Goal: Information Seeking & Learning: Find specific fact

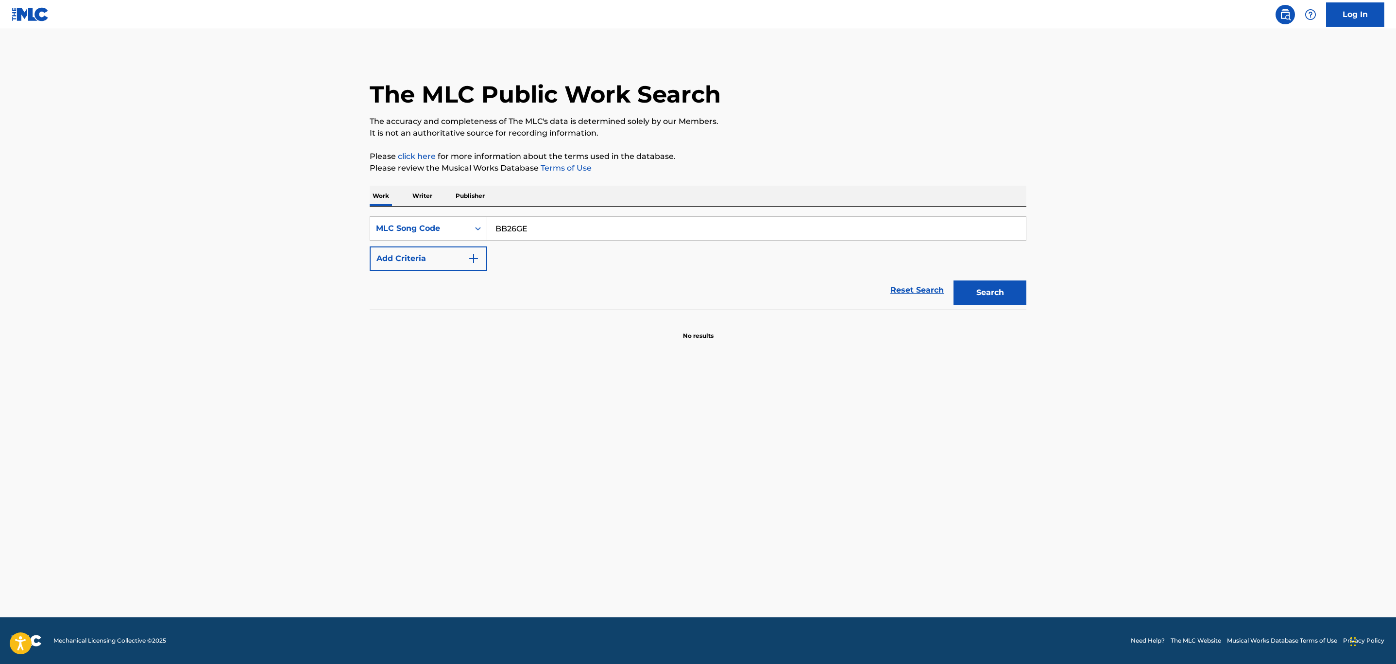
drag, startPoint x: 0, startPoint y: 0, endPoint x: 274, endPoint y: 219, distance: 350.8
click at [299, 225] on main "The MLC Public Work Search The accuracy and completeness of The MLC's data is d…" at bounding box center [698, 323] width 1396 height 588
type input "FA6C7R"
click at [954, 280] on button "Search" at bounding box center [990, 292] width 73 height 24
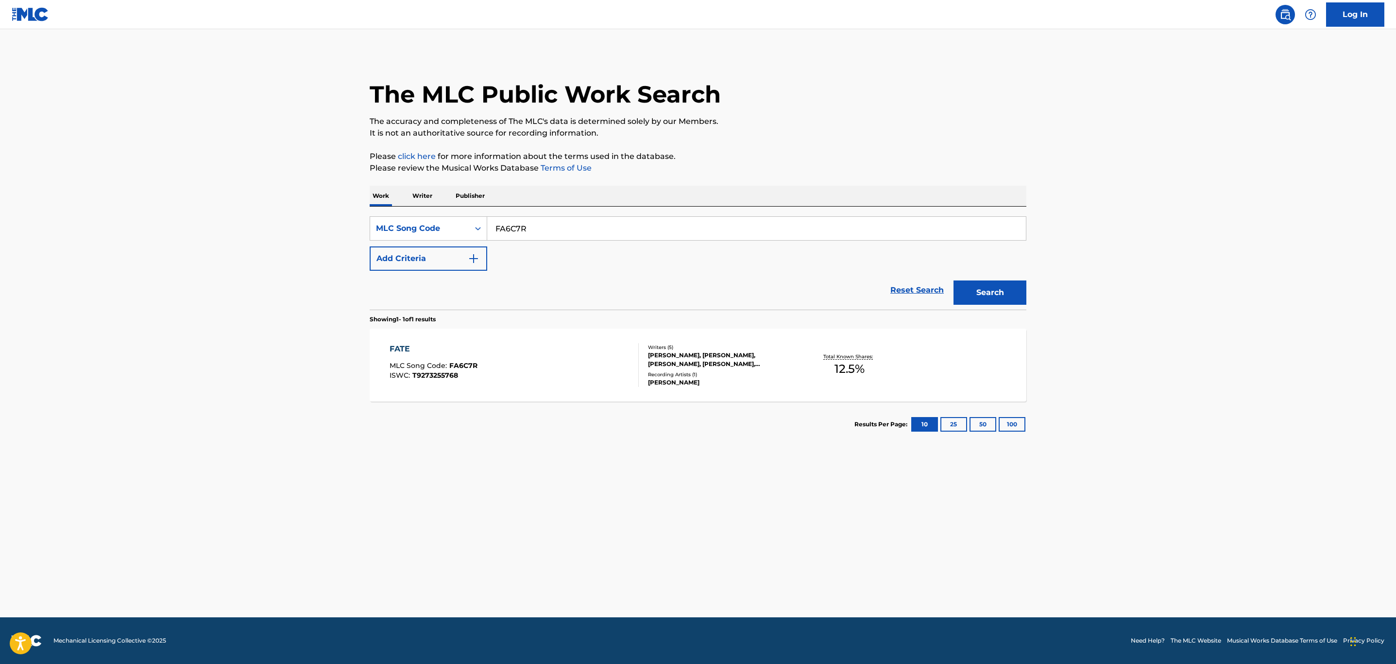
click at [458, 360] on div "FATE MLC Song Code : FA6C7R ISWC : T9273255768" at bounding box center [434, 365] width 88 height 44
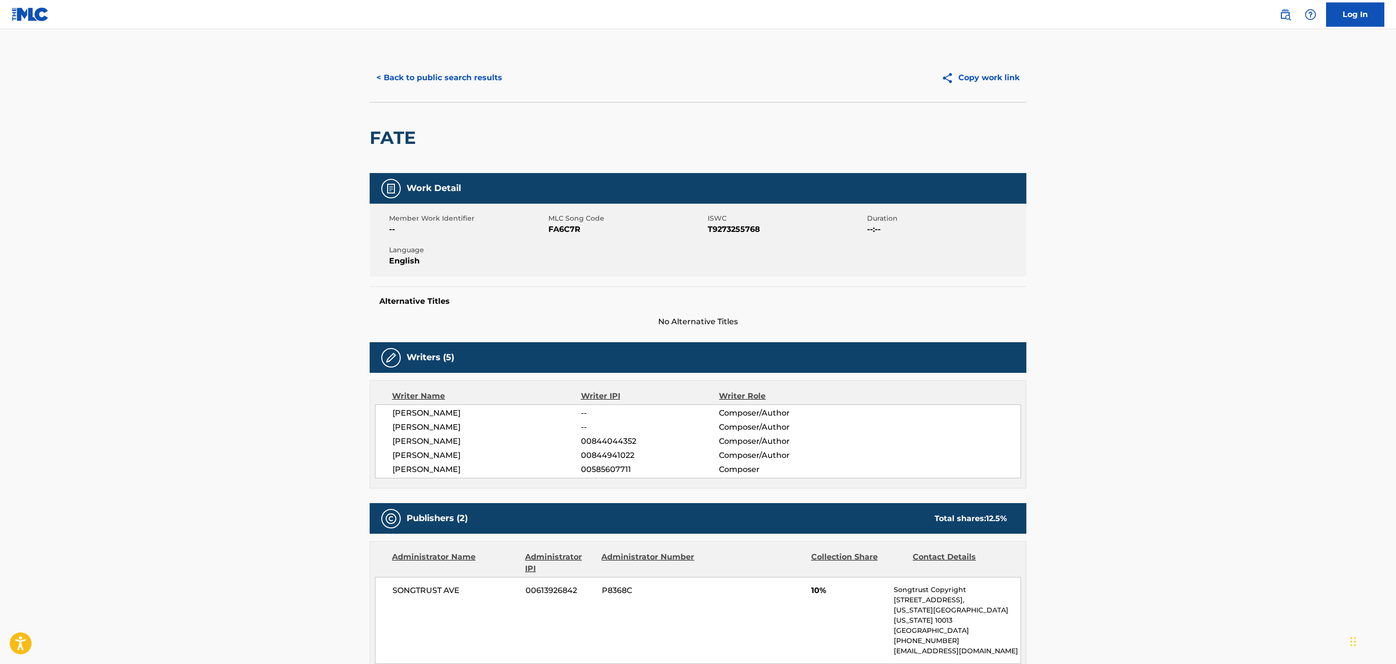
click at [453, 81] on button "< Back to public search results" at bounding box center [439, 78] width 139 height 24
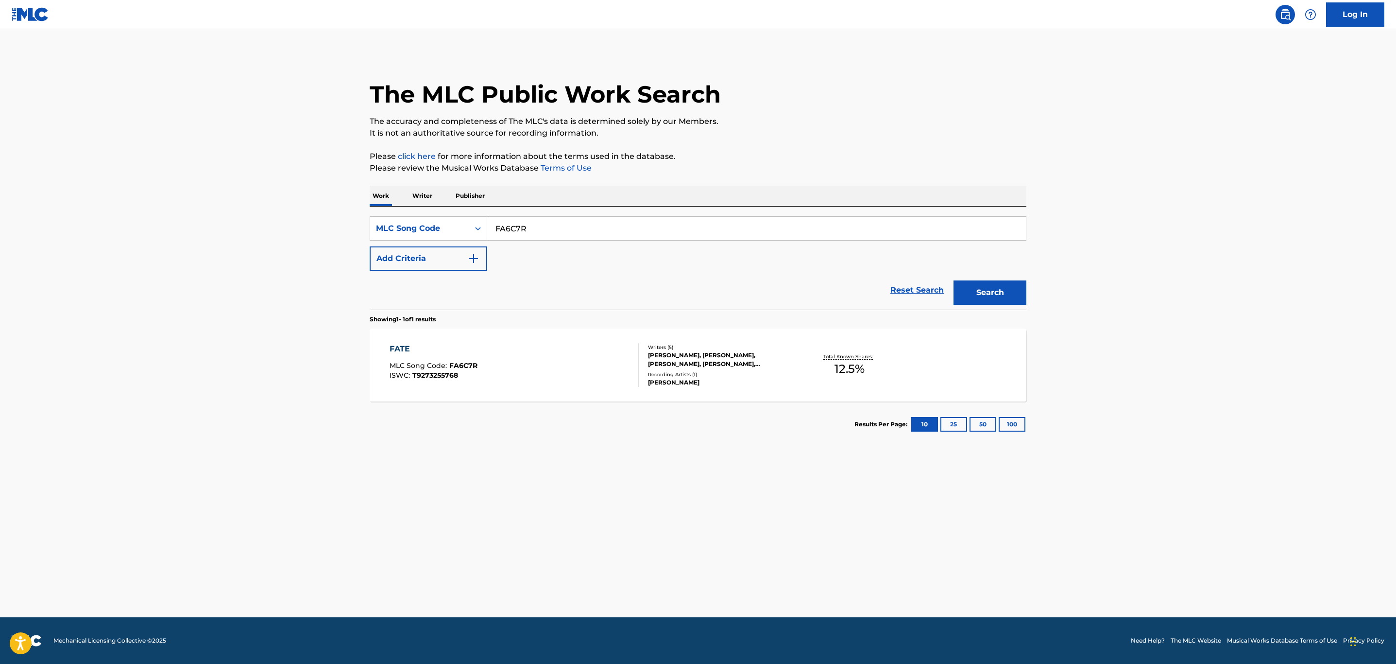
drag, startPoint x: 575, startPoint y: 223, endPoint x: 343, endPoint y: 238, distance: 232.2
click at [343, 238] on main "The MLC Public Work Search The accuracy and completeness of The MLC's data is d…" at bounding box center [698, 323] width 1396 height 588
paste input "BB80KZ"
click at [954, 280] on button "Search" at bounding box center [990, 292] width 73 height 24
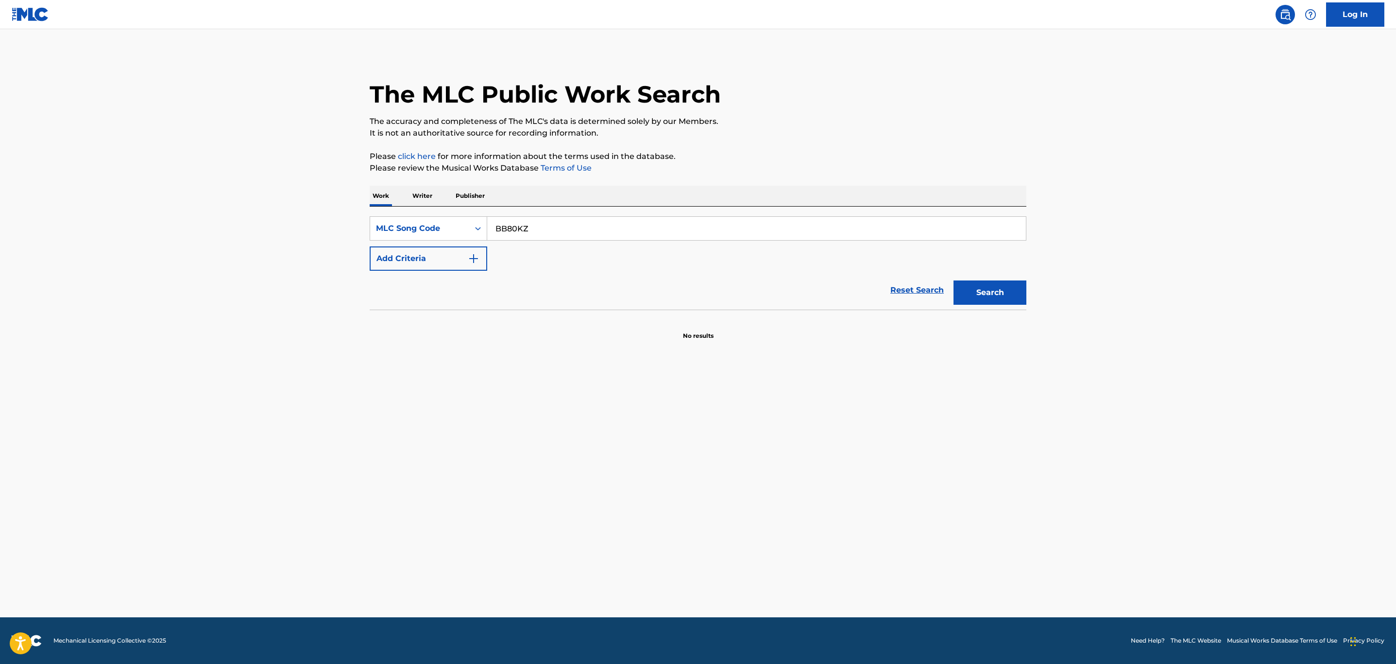
type input "BB80KZ"
click at [954, 280] on button "Search" at bounding box center [990, 292] width 73 height 24
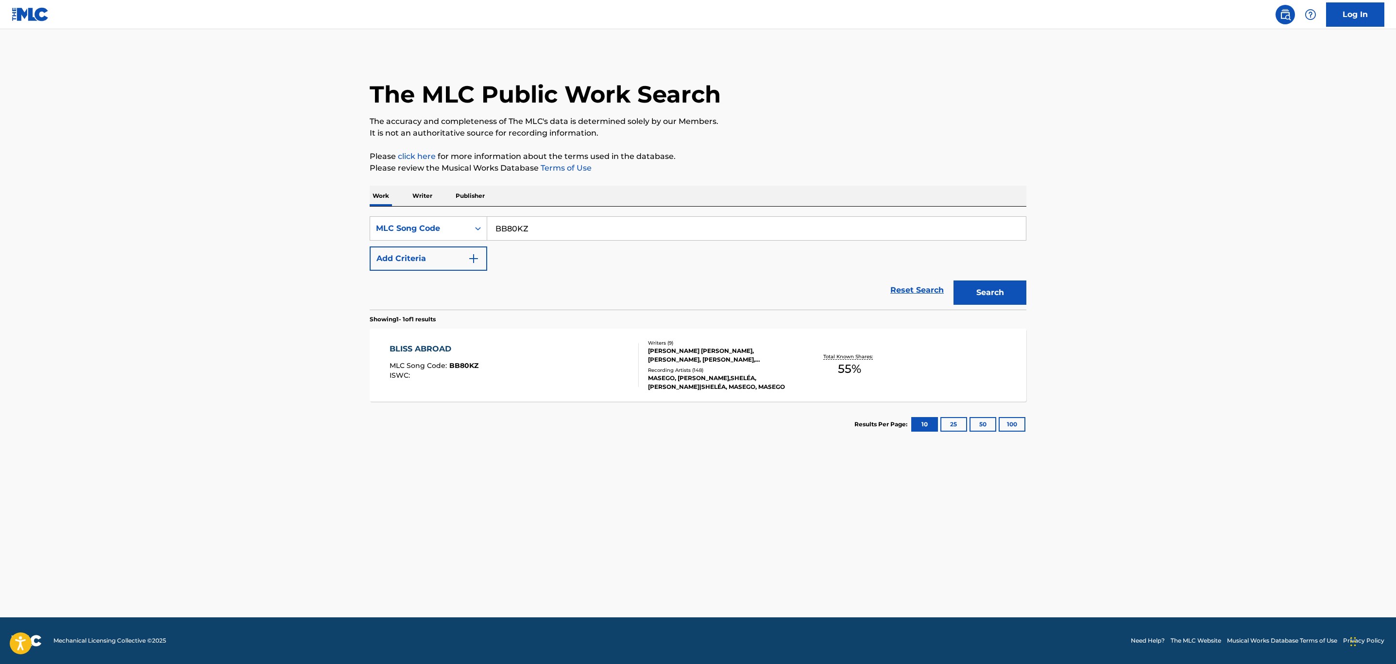
click at [530, 357] on div "BLISS ABROAD MLC Song Code : BB80KZ ISWC :" at bounding box center [515, 365] width 250 height 44
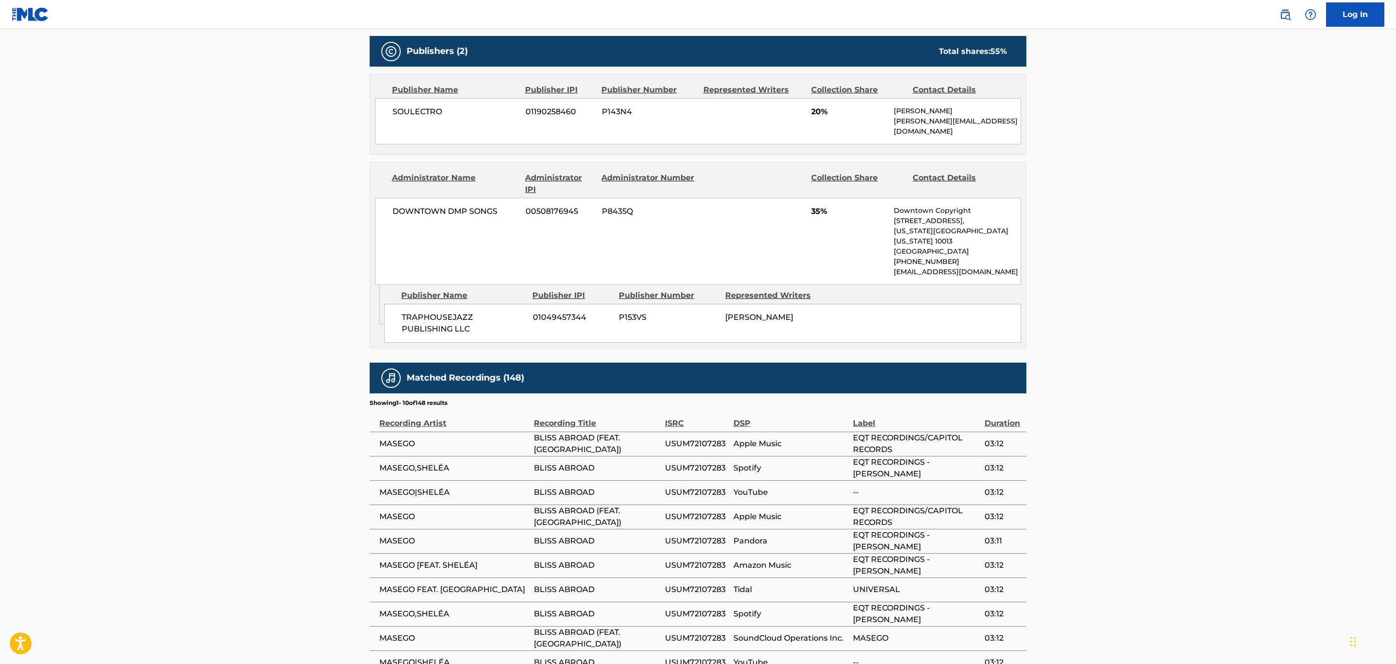
scroll to position [583, 0]
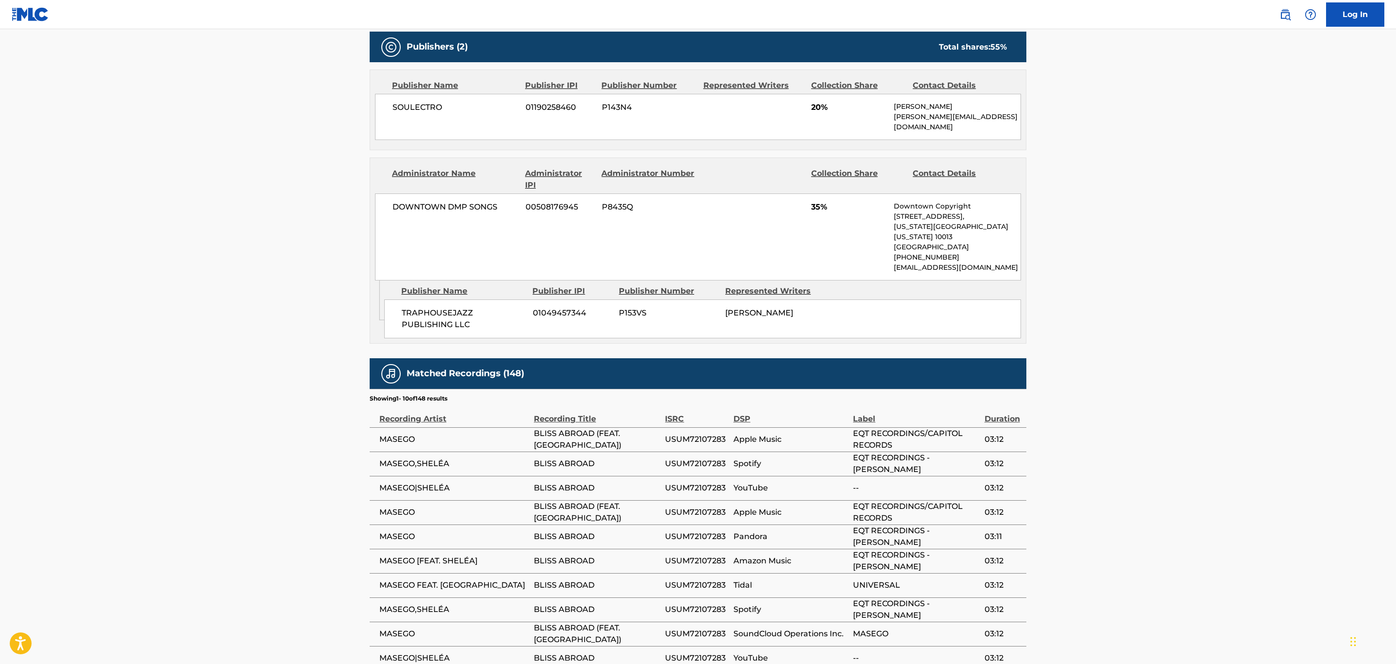
click at [717, 433] on span "USUM72107283" at bounding box center [696, 439] width 63 height 12
copy span "USUM72107283"
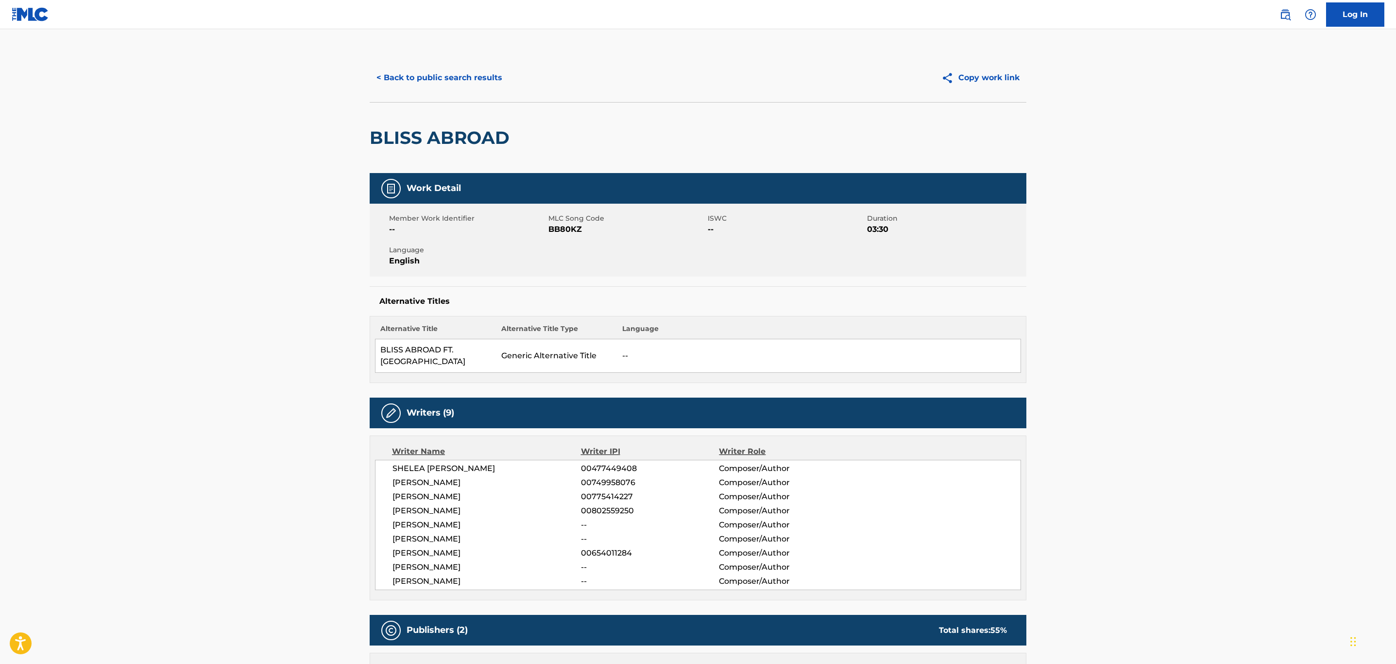
click at [573, 232] on span "BB80KZ" at bounding box center [626, 229] width 157 height 12
click at [576, 232] on span "BB80KZ" at bounding box center [626, 229] width 157 height 12
copy span "BB80KZ"
click at [431, 75] on button "< Back to public search results" at bounding box center [439, 78] width 139 height 24
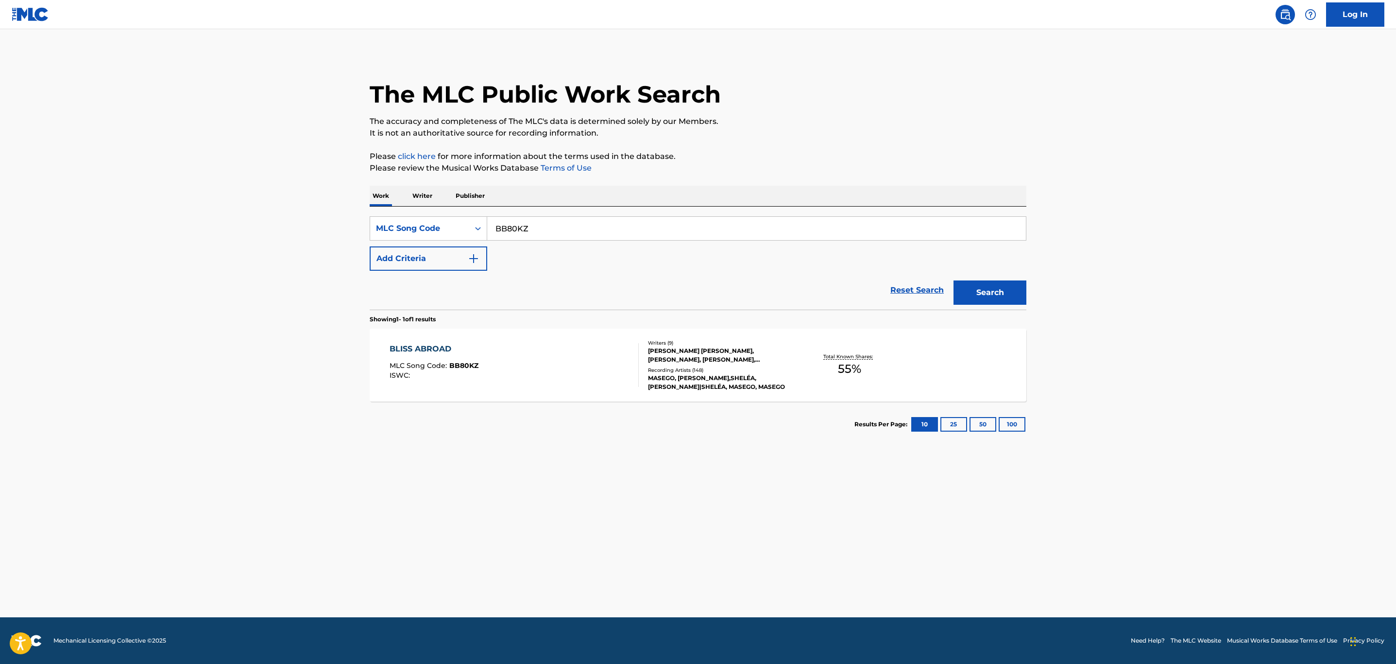
drag, startPoint x: 571, startPoint y: 222, endPoint x: 334, endPoint y: 224, distance: 237.1
click at [334, 224] on main "The MLC Public Work Search The accuracy and completeness of The MLC's data is d…" at bounding box center [698, 323] width 1396 height 588
paste input "FA2B94"
type input "FA2B94"
click at [954, 280] on button "Search" at bounding box center [990, 292] width 73 height 24
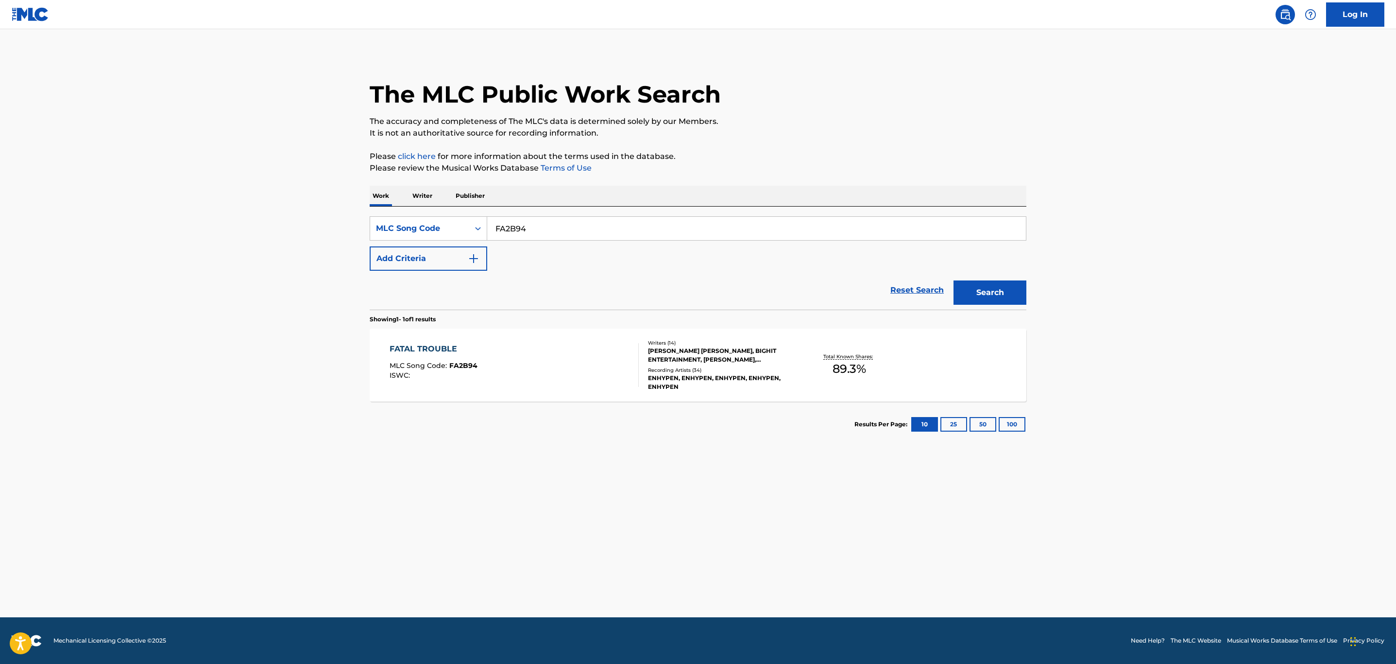
click at [578, 369] on div "FATAL TROUBLE MLC Song Code : FA2B94 ISWC :" at bounding box center [515, 365] width 250 height 44
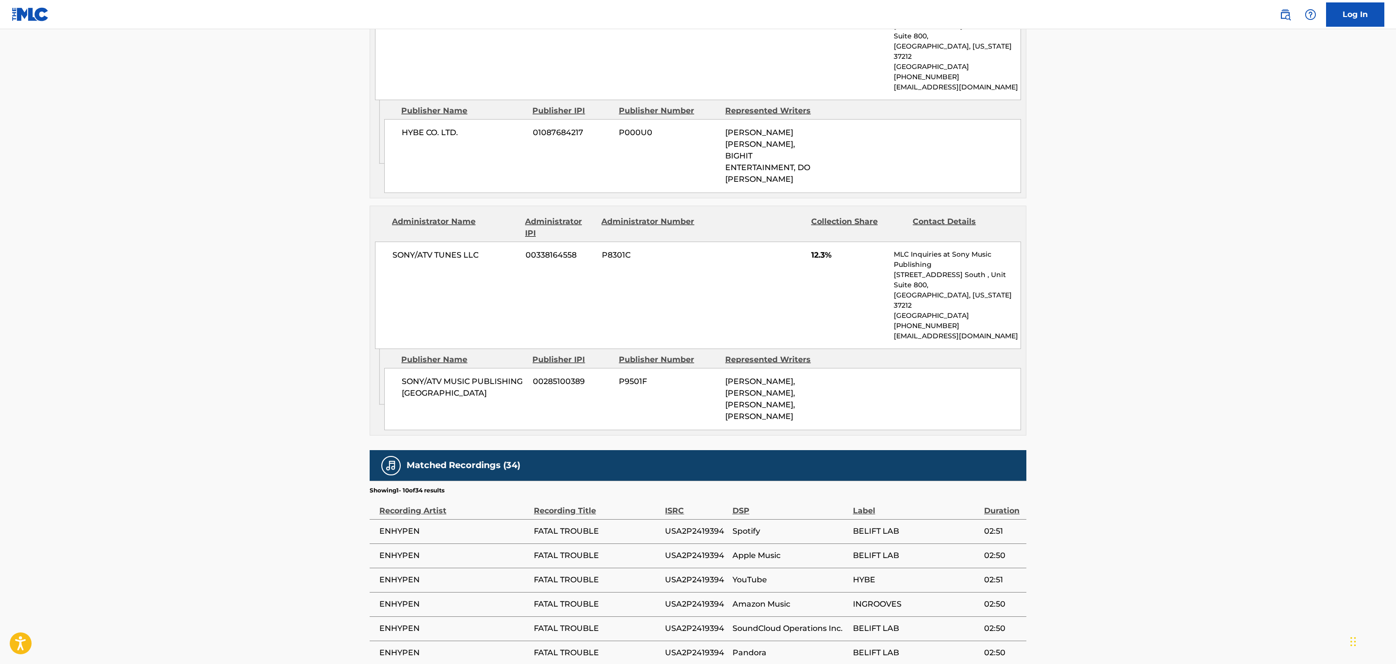
scroll to position [1350, 0]
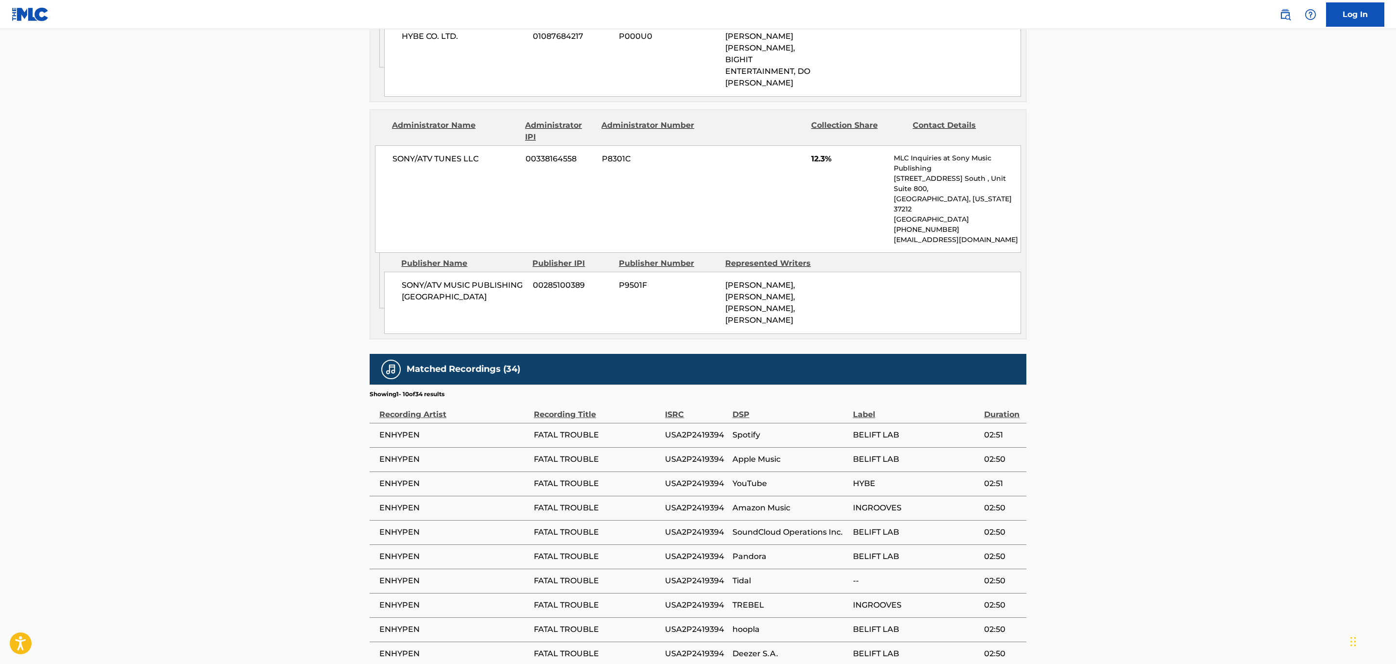
click at [677, 429] on span "USA2P2419394" at bounding box center [696, 435] width 62 height 12
copy span "USA2P2419394"
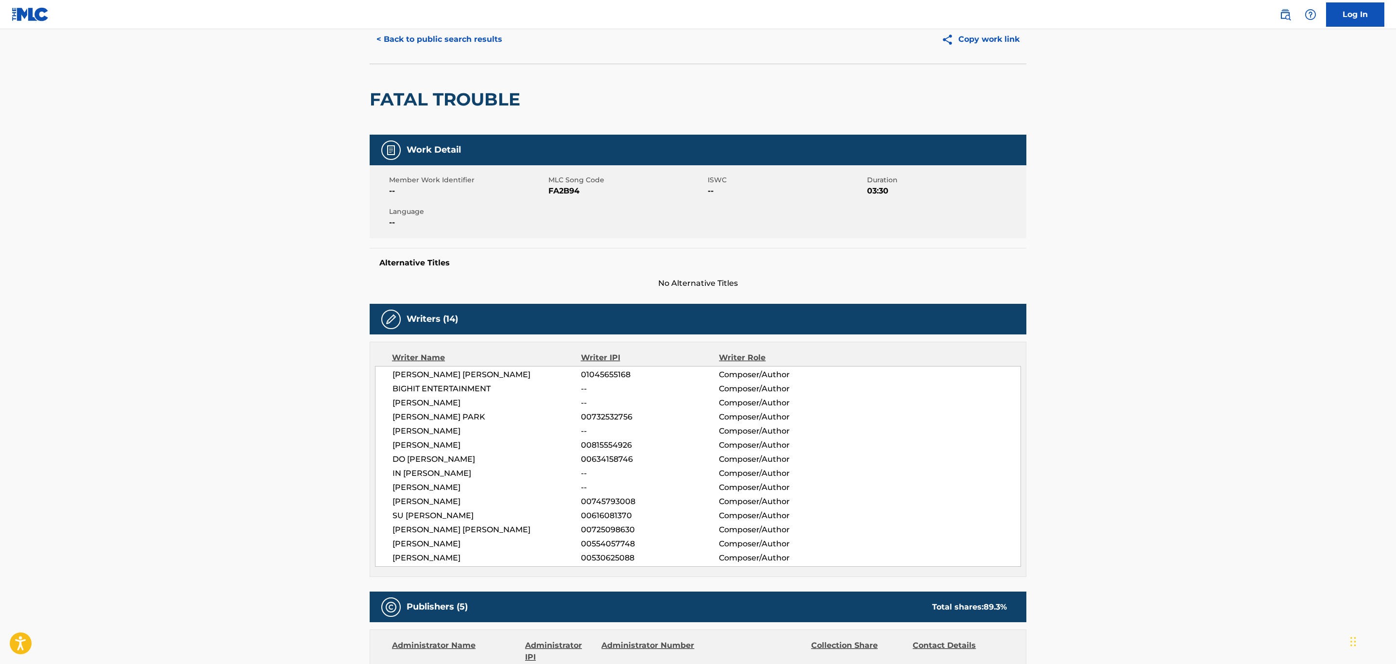
scroll to position [0, 0]
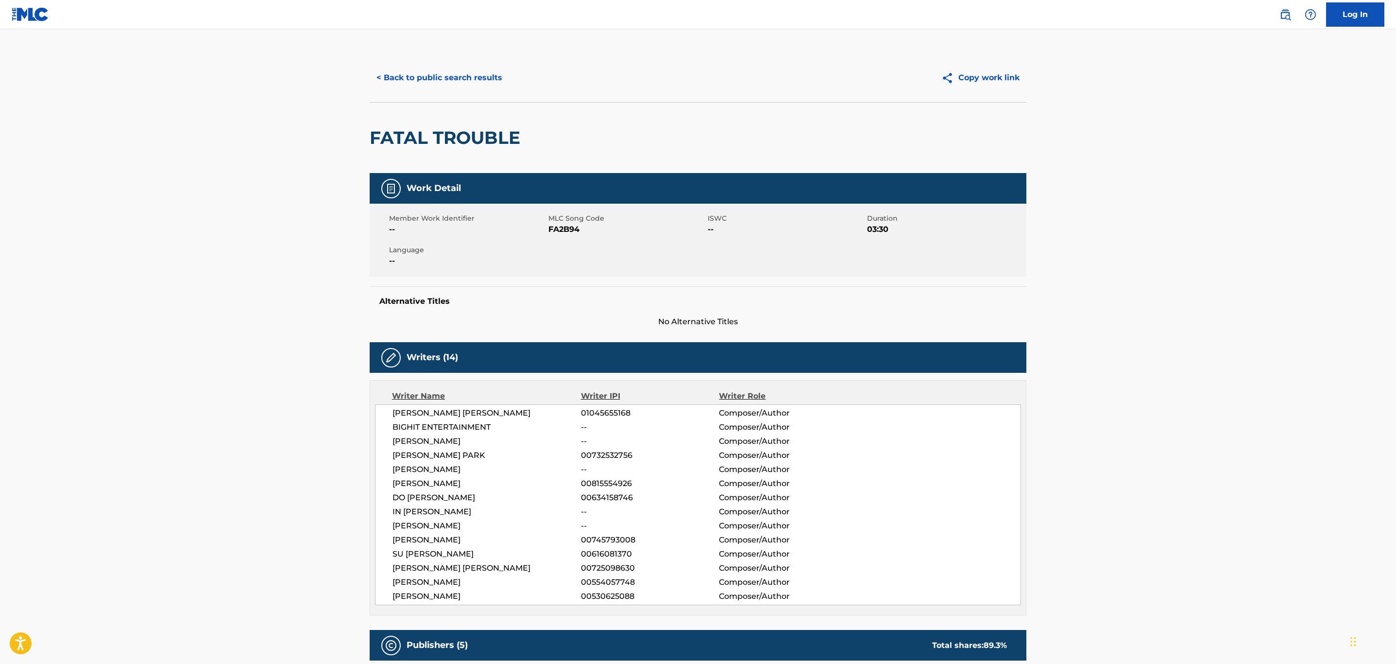
click at [562, 232] on span "FA2B94" at bounding box center [626, 229] width 157 height 12
copy span "FA2B94"
